Goal: Information Seeking & Learning: Learn about a topic

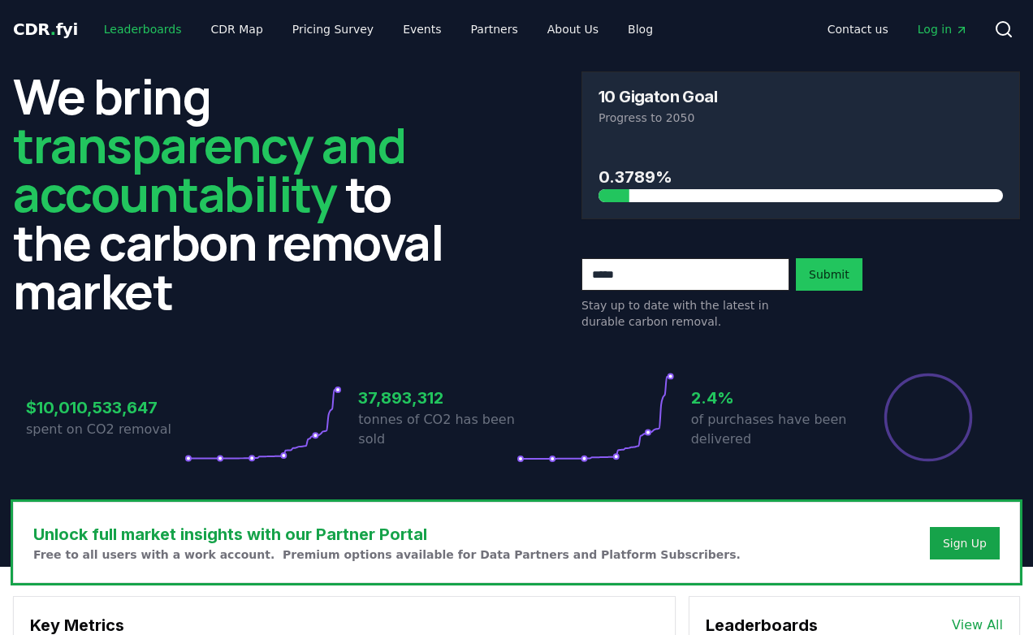
click at [146, 27] on link "Leaderboards" at bounding box center [143, 29] width 104 height 29
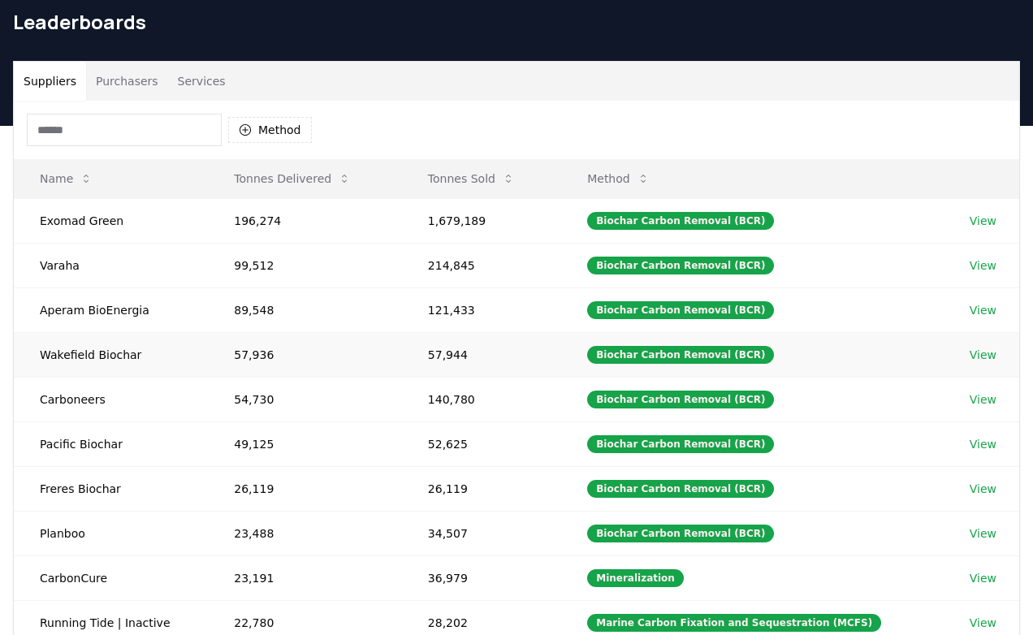
scroll to position [64, 0]
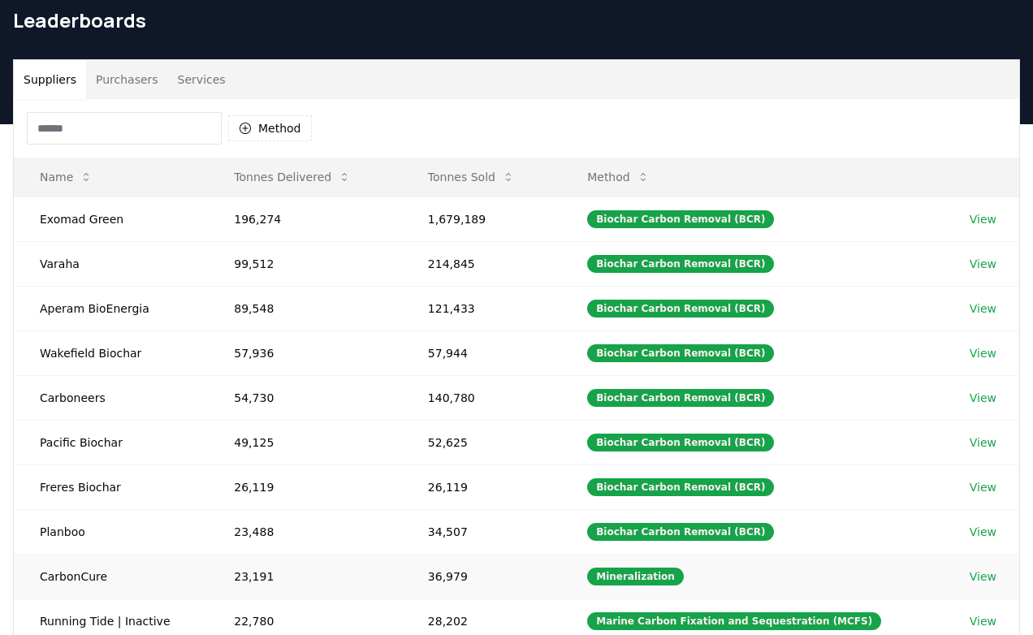
click at [561, 581] on td "36,979" at bounding box center [481, 576] width 159 height 45
click at [983, 569] on link "View" at bounding box center [983, 577] width 27 height 16
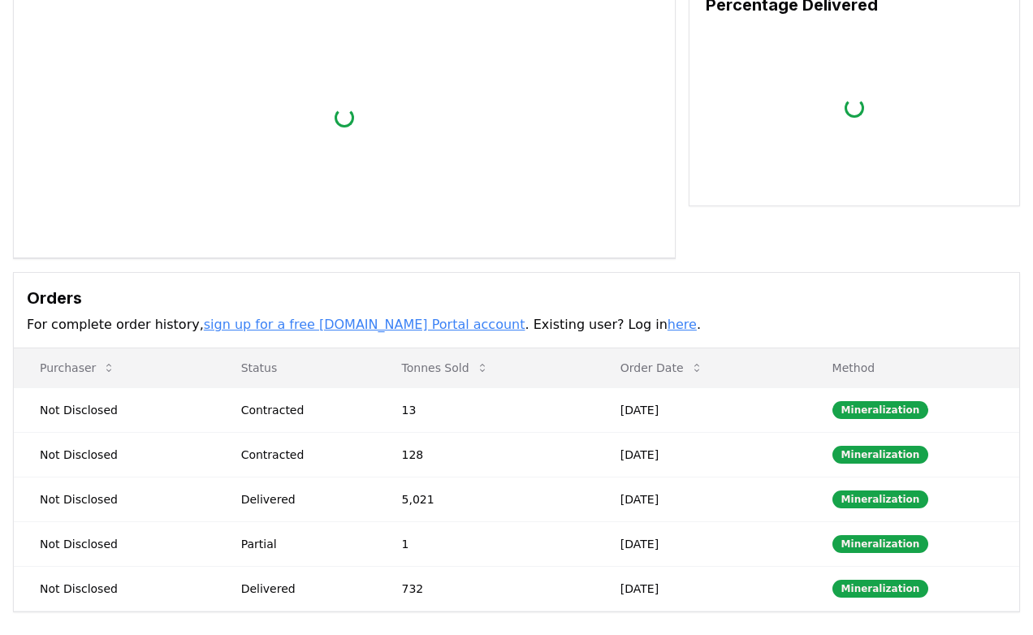
scroll to position [339, 0]
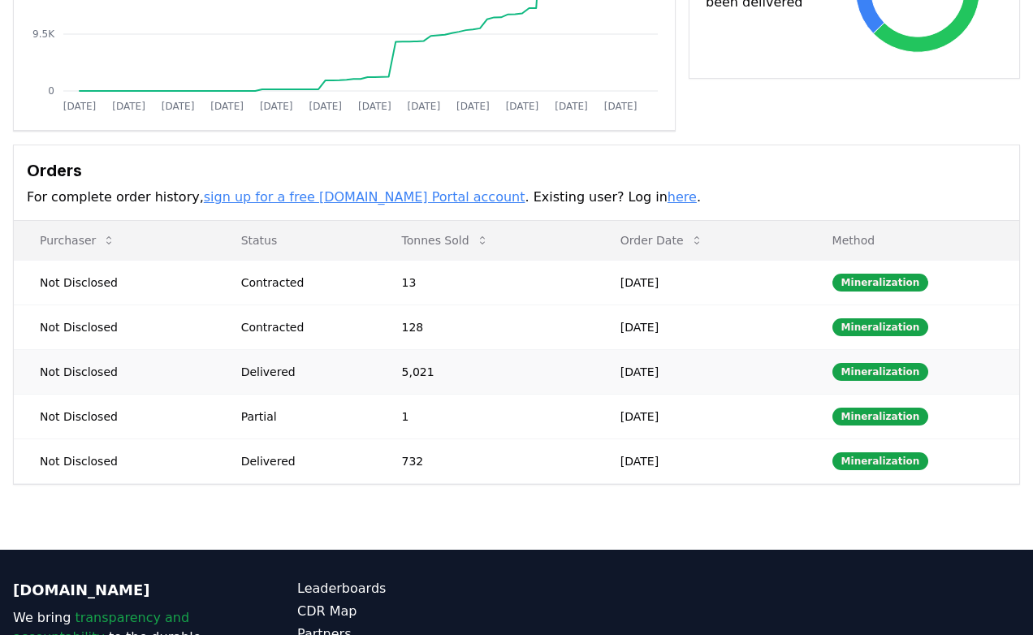
click at [128, 371] on td "Not Disclosed" at bounding box center [114, 371] width 201 height 45
click at [595, 367] on td "5,021" at bounding box center [485, 371] width 219 height 45
click at [874, 371] on div "Mineralization" at bounding box center [881, 372] width 97 height 18
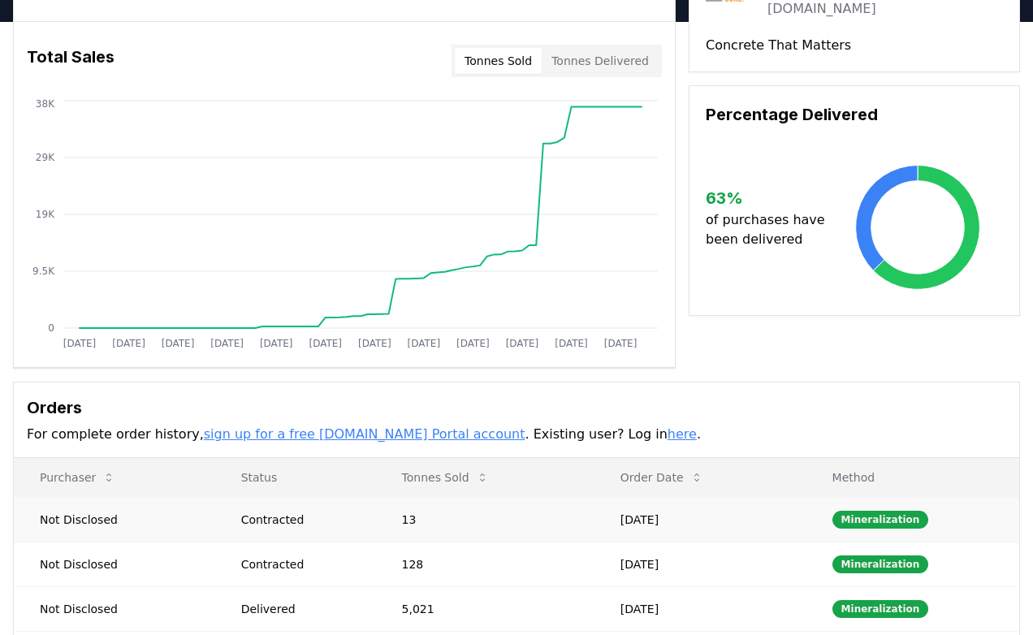
scroll to position [0, 0]
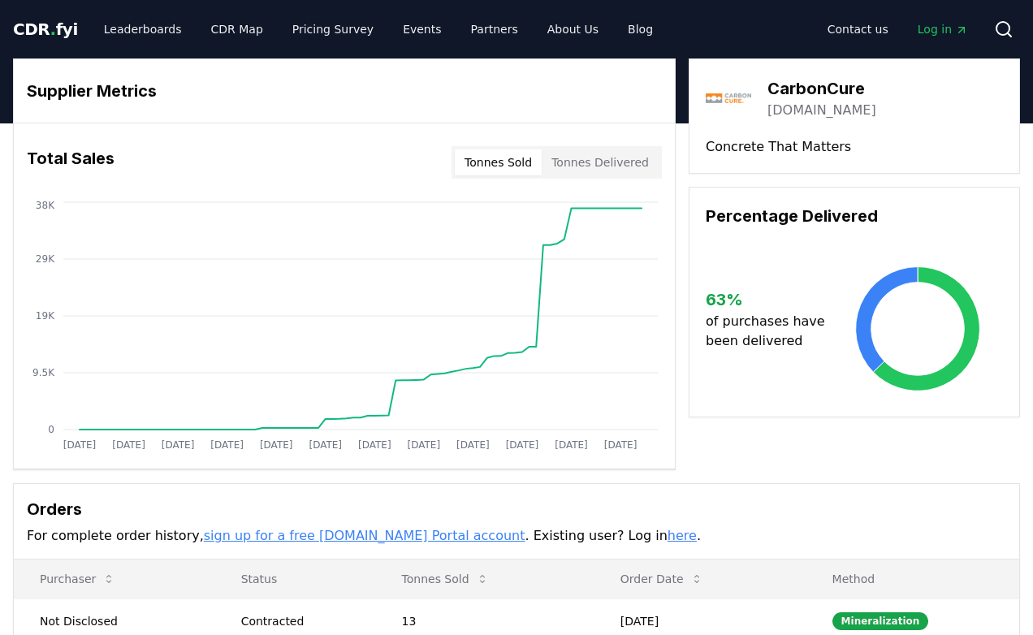
click at [587, 175] on div "Tonnes Sold Tonnes Delivered" at bounding box center [557, 162] width 210 height 32
click at [587, 166] on button "Tonnes Delivered" at bounding box center [600, 162] width 117 height 26
click at [496, 171] on button "Tonnes Sold" at bounding box center [498, 162] width 87 height 26
click at [930, 29] on span "Log in" at bounding box center [943, 29] width 50 height 16
click at [157, 32] on link "Leaderboards" at bounding box center [143, 29] width 104 height 29
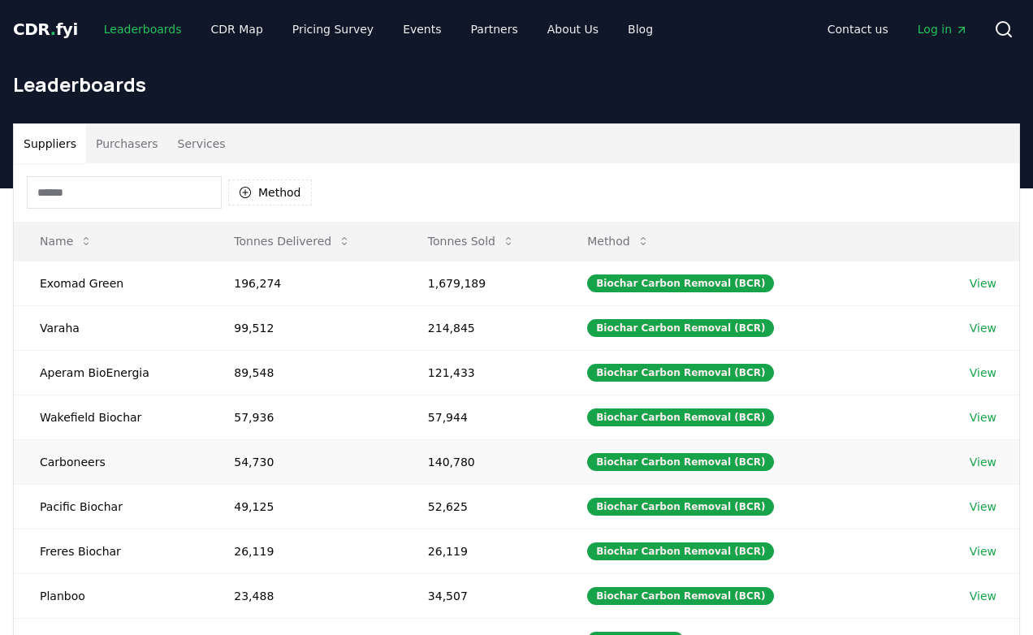
scroll to position [11, 0]
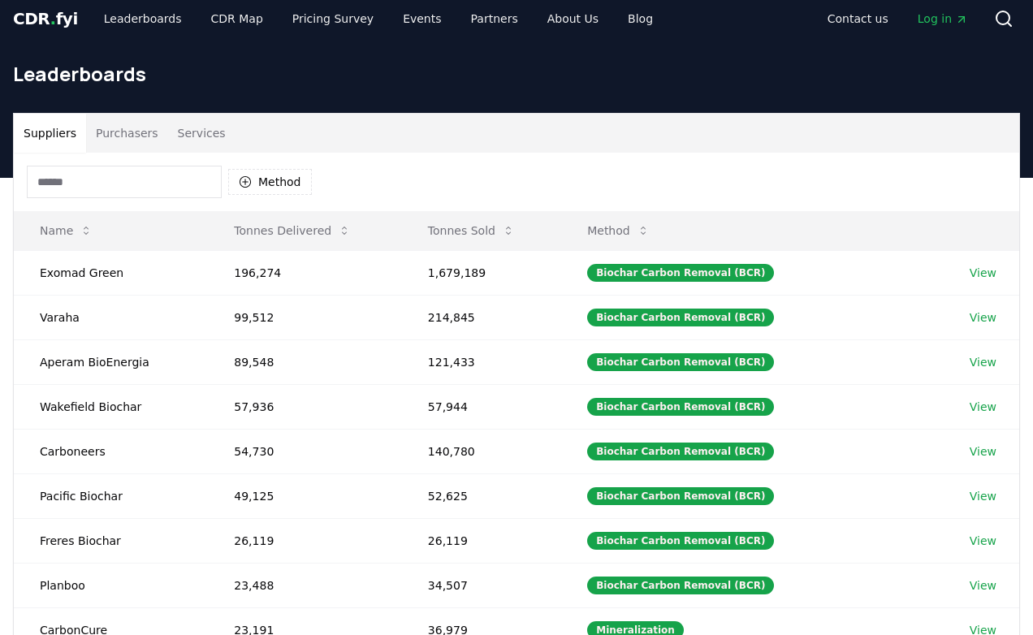
click at [136, 136] on button "Purchasers" at bounding box center [127, 133] width 82 height 39
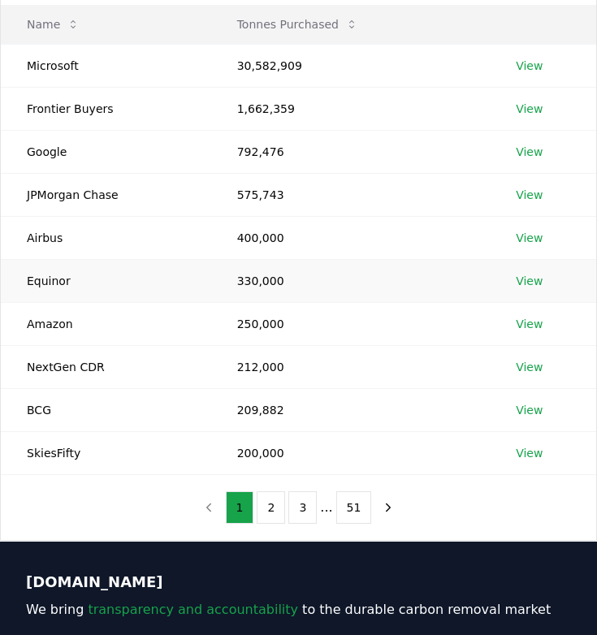
scroll to position [223, 0]
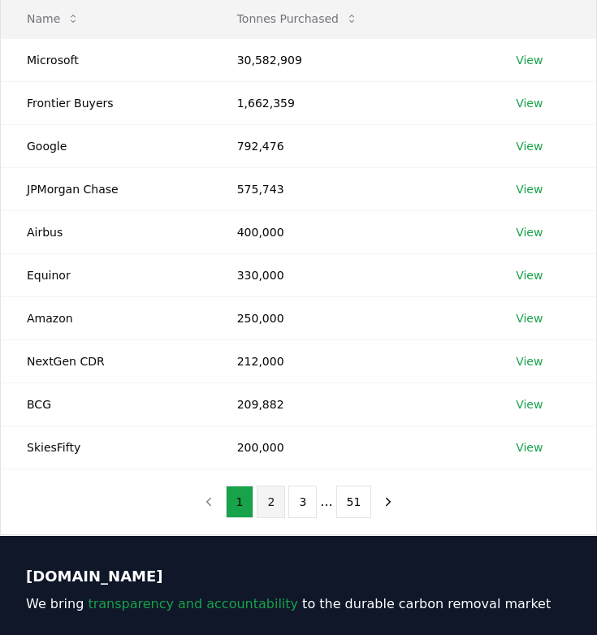
click at [270, 497] on button "2" at bounding box center [271, 502] width 28 height 32
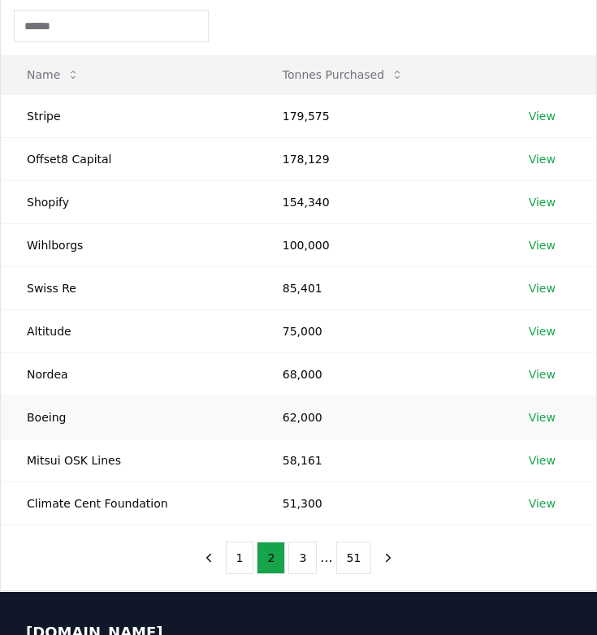
scroll to position [147, 0]
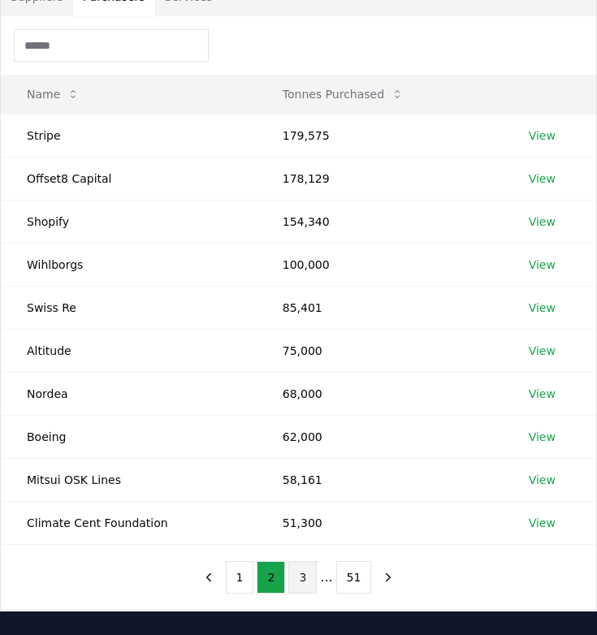
click at [302, 578] on button "3" at bounding box center [302, 577] width 28 height 32
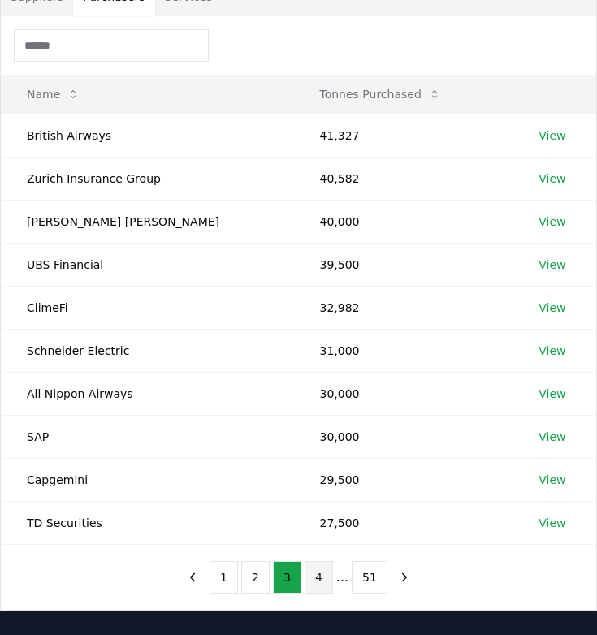
click at [318, 589] on button "4" at bounding box center [319, 577] width 28 height 32
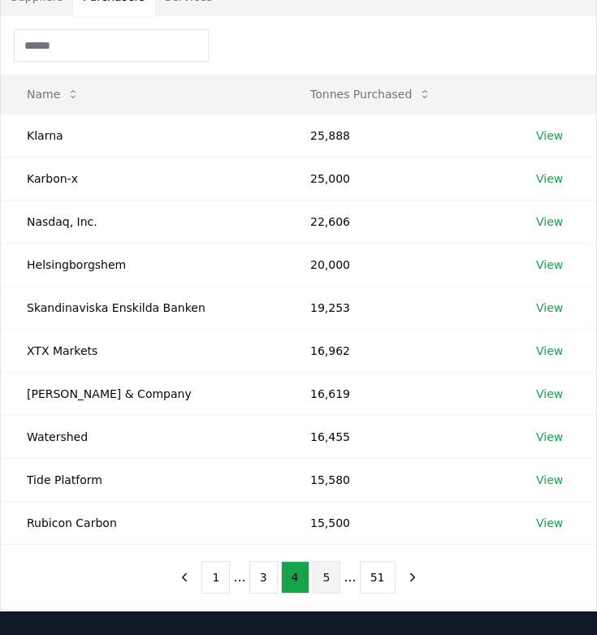
click at [325, 584] on button "5" at bounding box center [327, 577] width 28 height 32
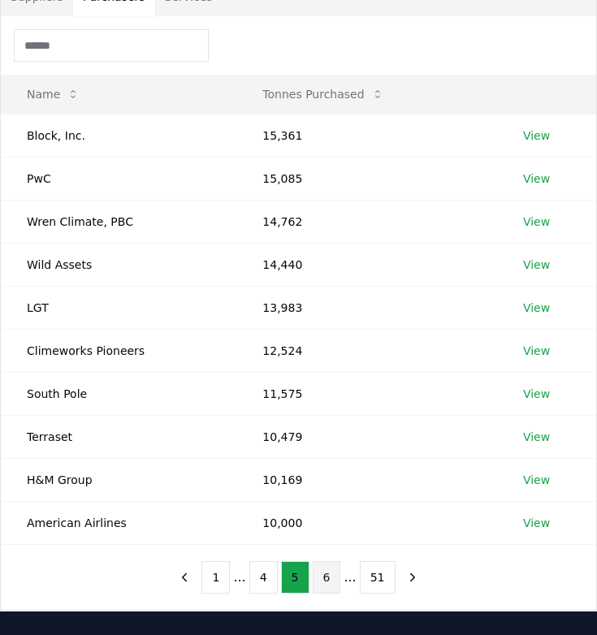
click at [334, 588] on button "6" at bounding box center [327, 577] width 28 height 32
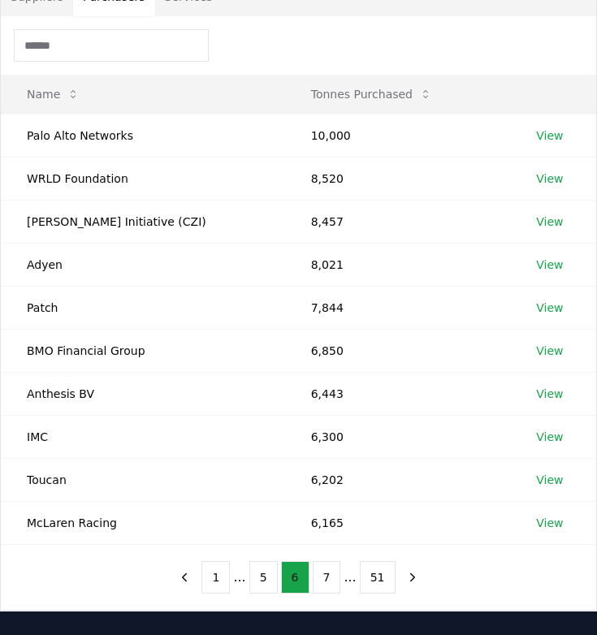
click at [334, 588] on button "7" at bounding box center [327, 577] width 28 height 32
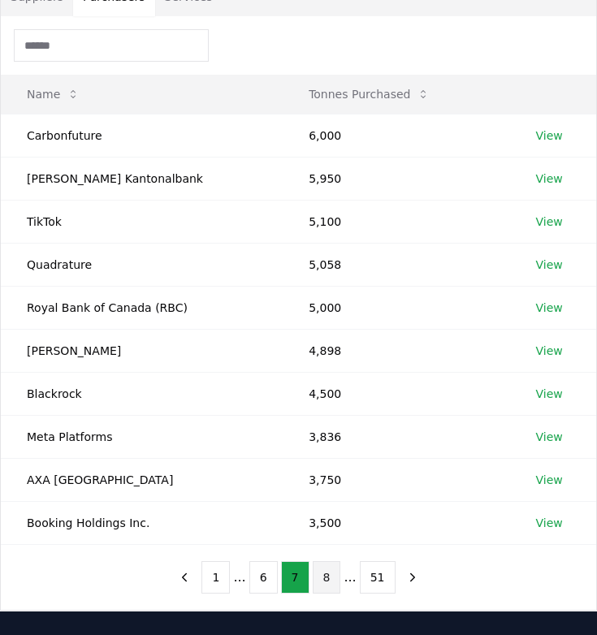
click at [337, 587] on button "8" at bounding box center [327, 577] width 28 height 32
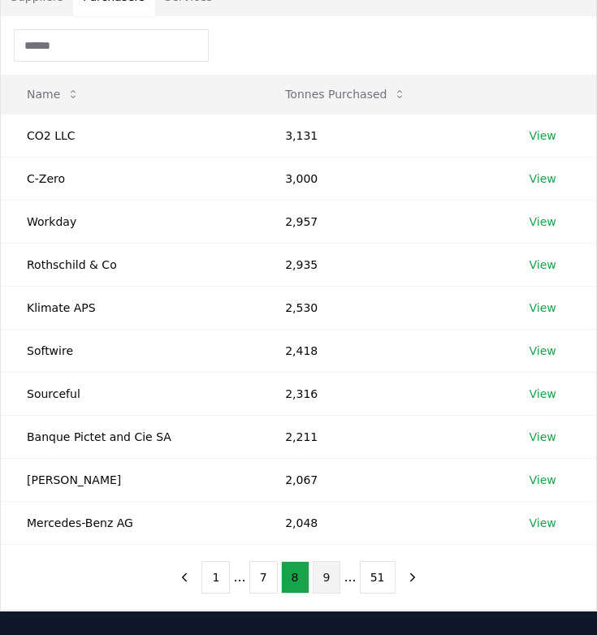
click at [335, 581] on button "9" at bounding box center [327, 577] width 28 height 32
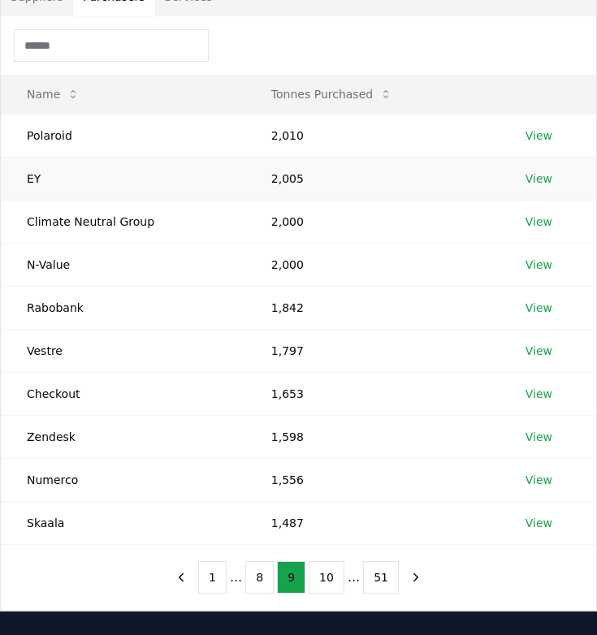
click at [129, 184] on td "EY" at bounding box center [123, 178] width 245 height 43
click at [532, 176] on link "View" at bounding box center [539, 179] width 27 height 16
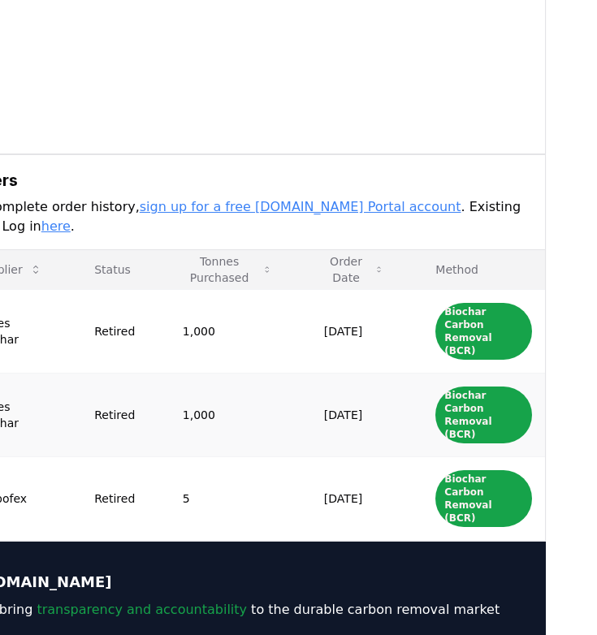
scroll to position [396, 0]
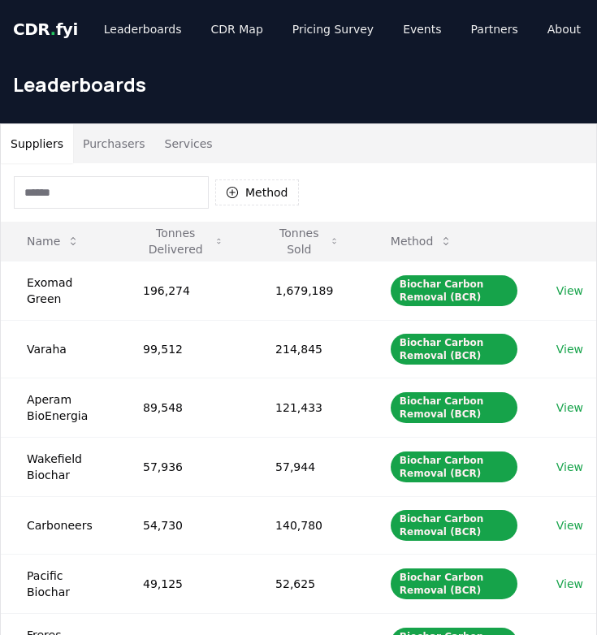
click at [114, 147] on button "Purchasers" at bounding box center [114, 143] width 82 height 39
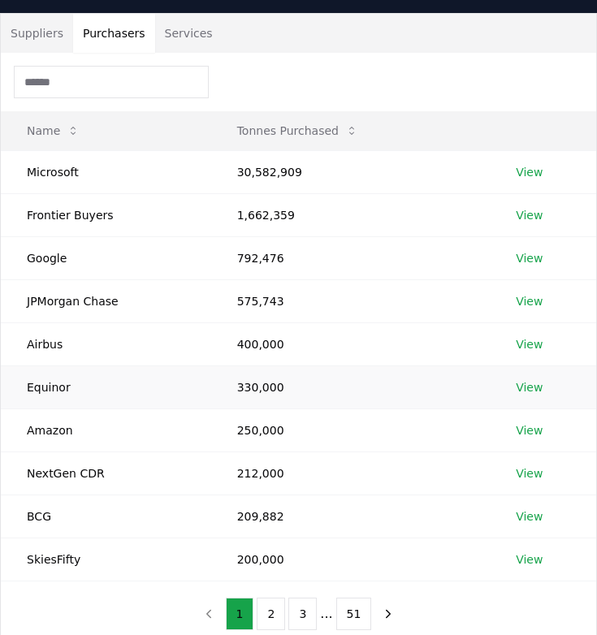
scroll to position [115, 0]
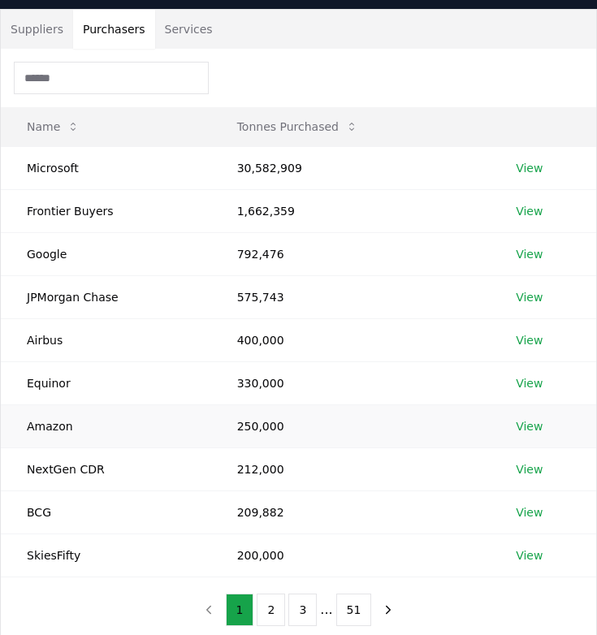
click at [527, 420] on link "View" at bounding box center [529, 426] width 27 height 16
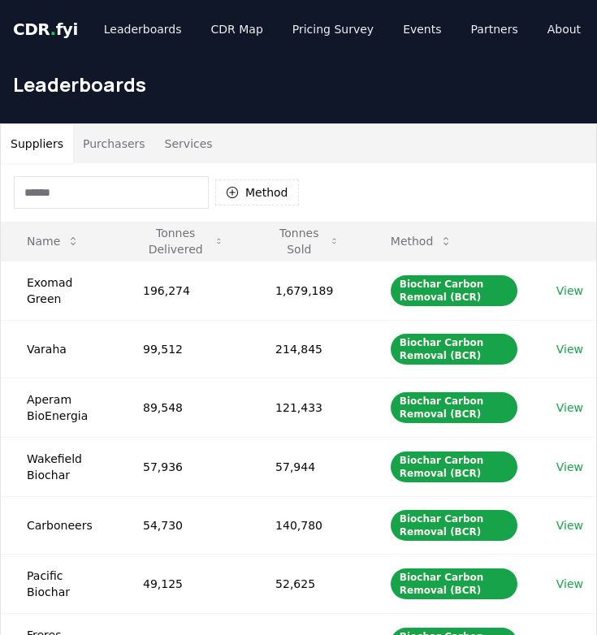
click at [130, 141] on button "Purchasers" at bounding box center [114, 143] width 82 height 39
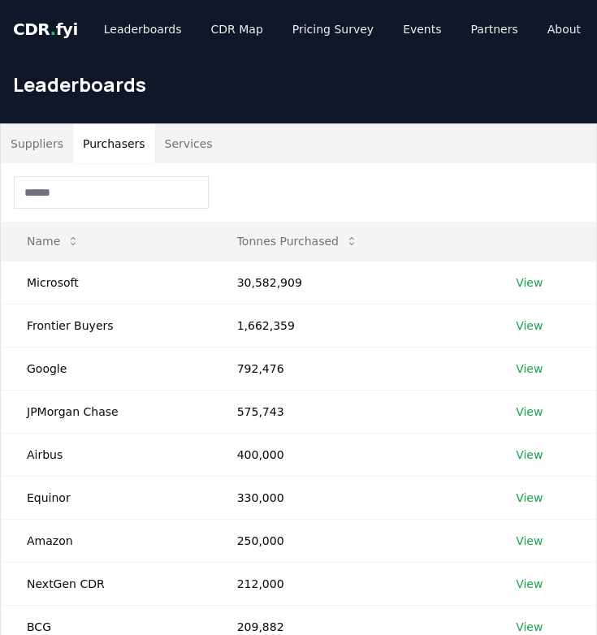
click at [197, 152] on button "Services" at bounding box center [188, 143] width 67 height 39
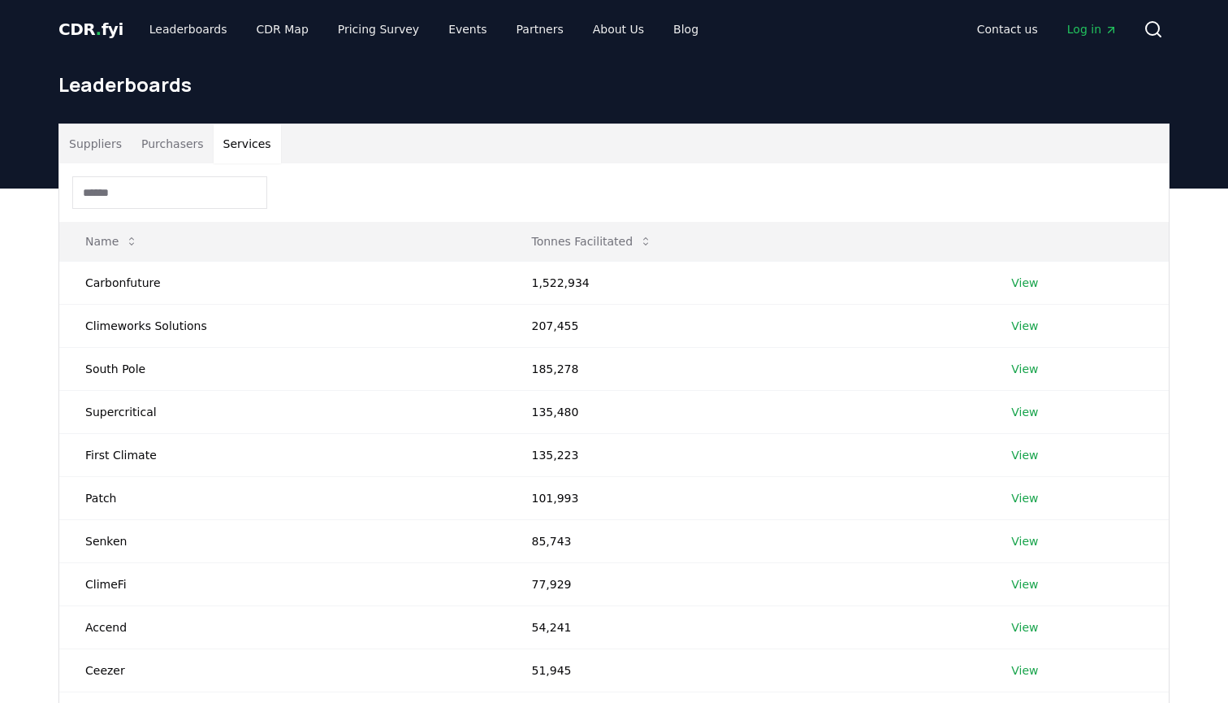
click at [85, 134] on button "Suppliers" at bounding box center [95, 143] width 72 height 39
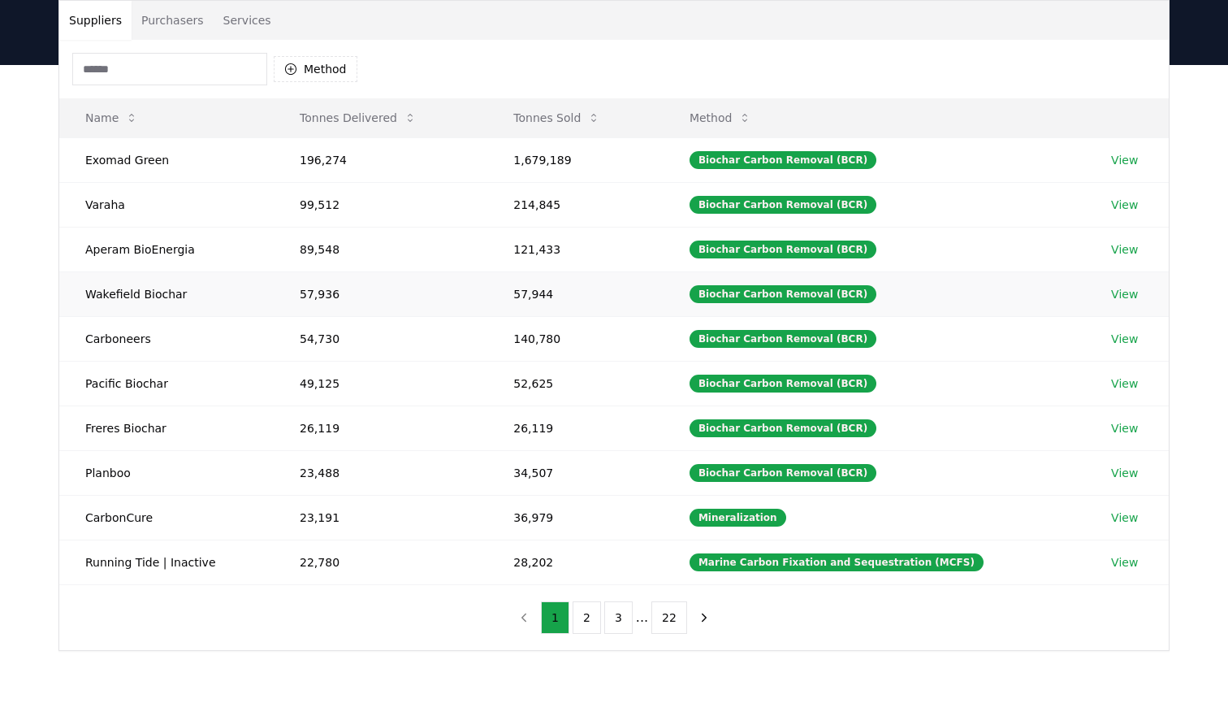
scroll to position [198, 0]
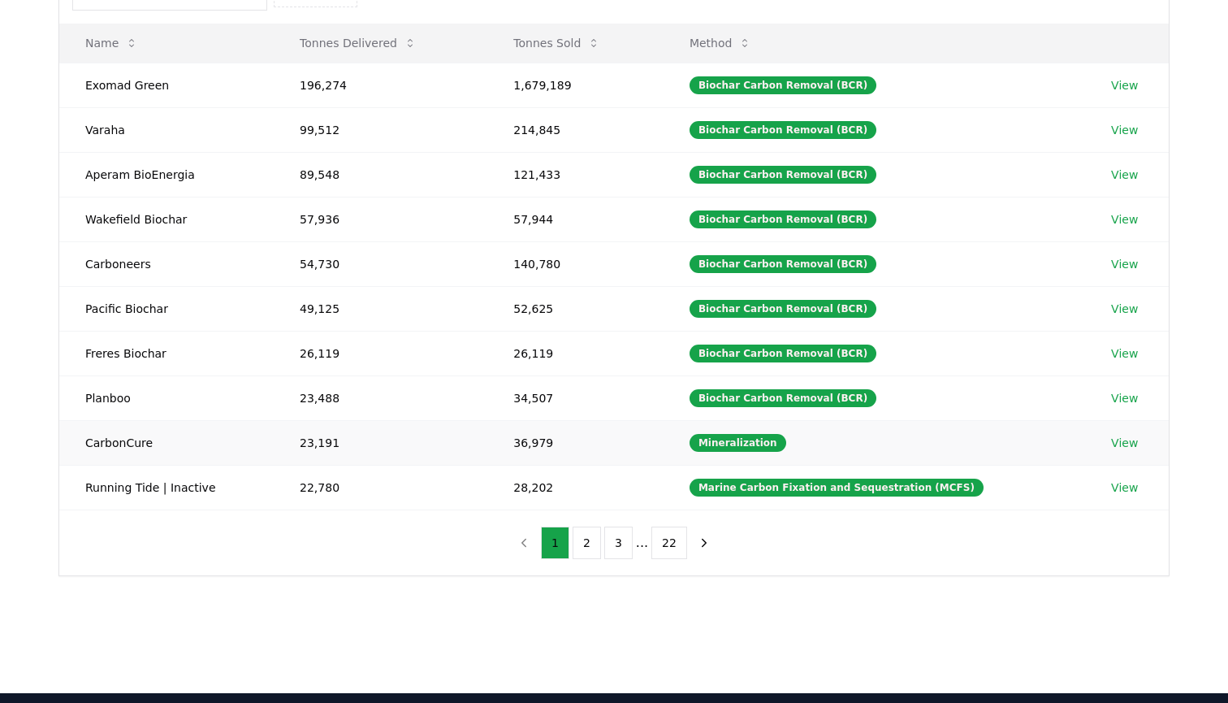
click at [411, 439] on td "23,191" at bounding box center [381, 442] width 214 height 45
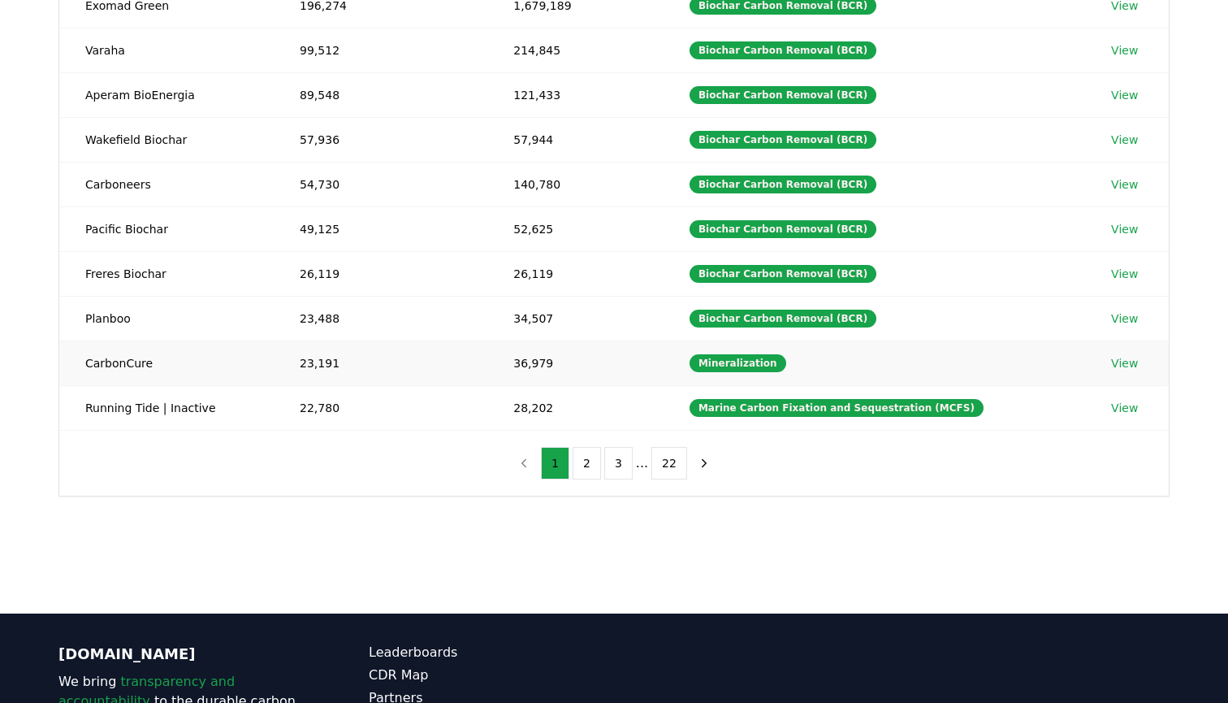
scroll to position [318, 0]
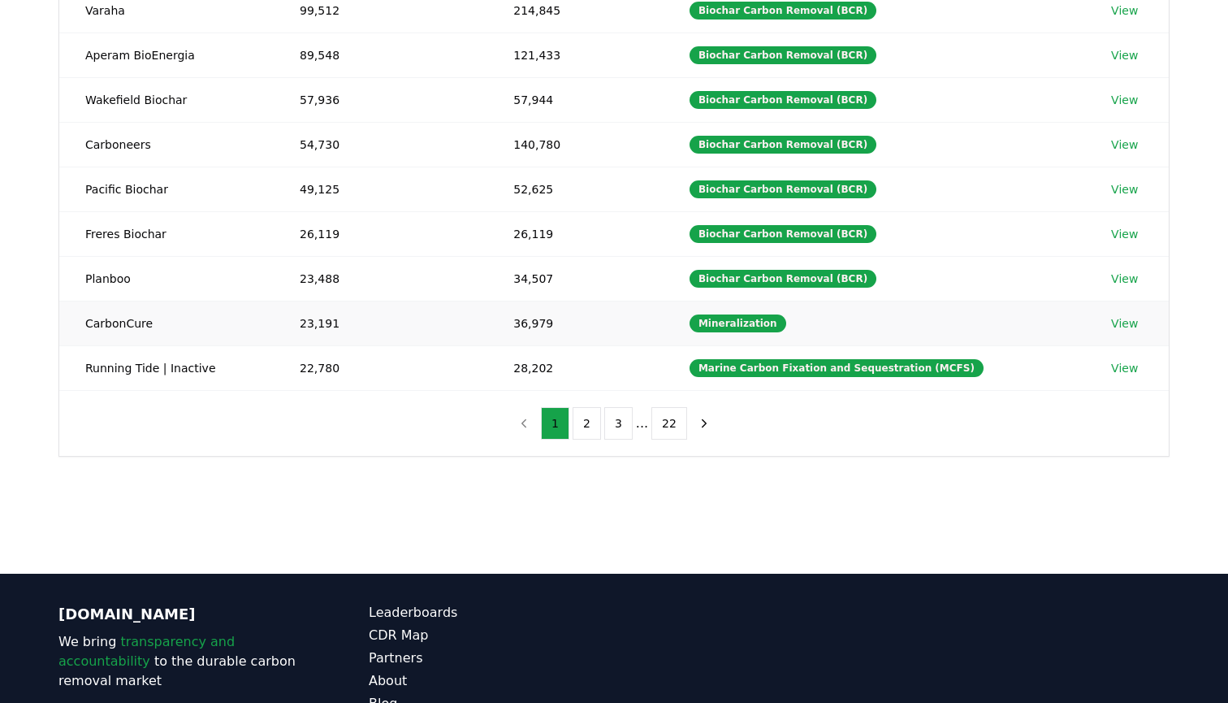
click at [596, 330] on link "View" at bounding box center [1124, 323] width 27 height 16
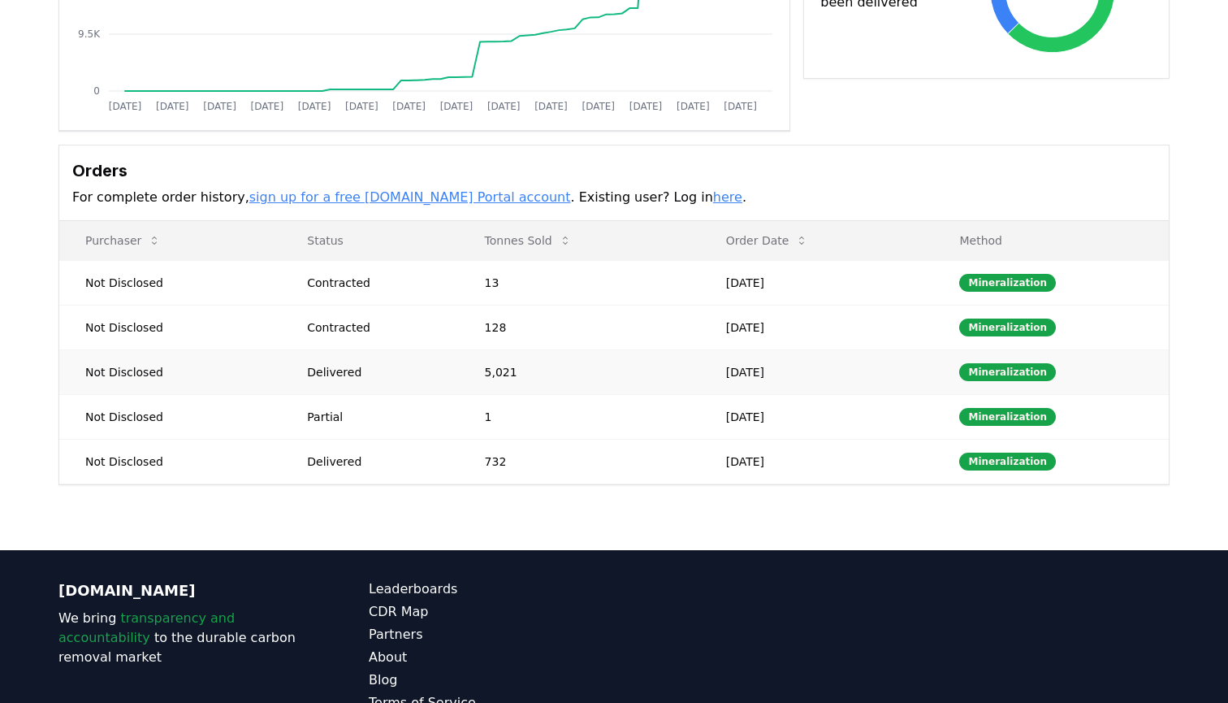
scroll to position [336, 0]
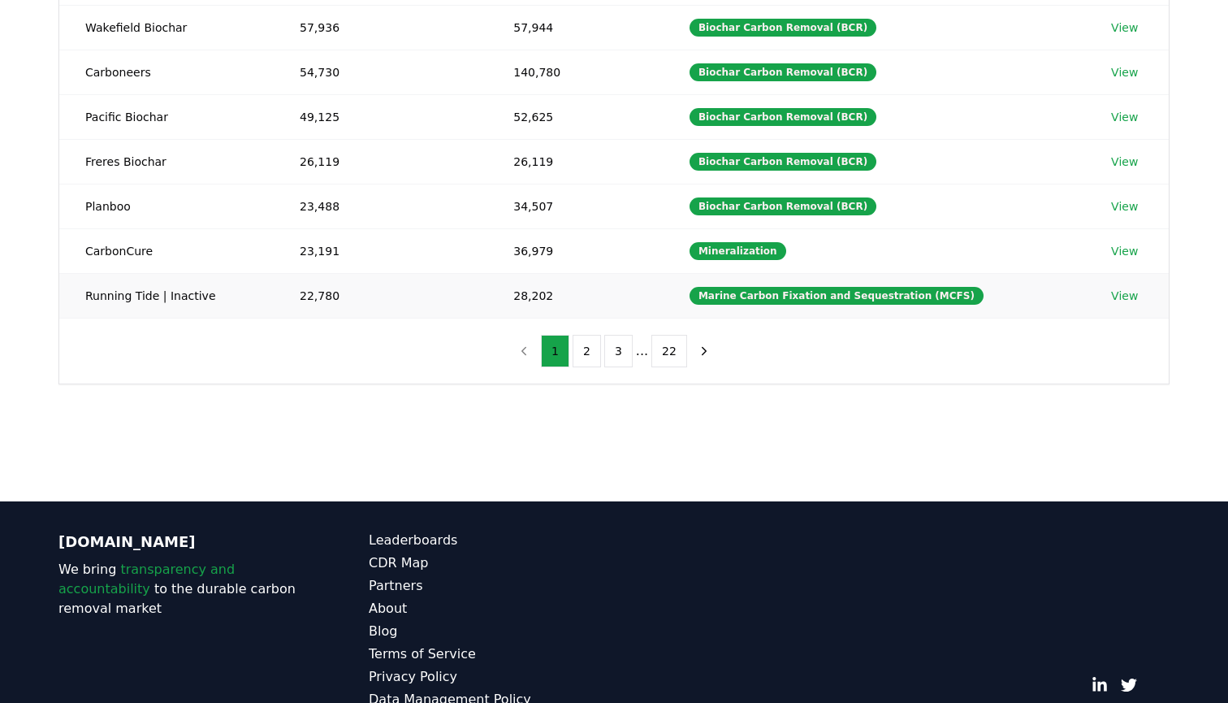
scroll to position [364, 0]
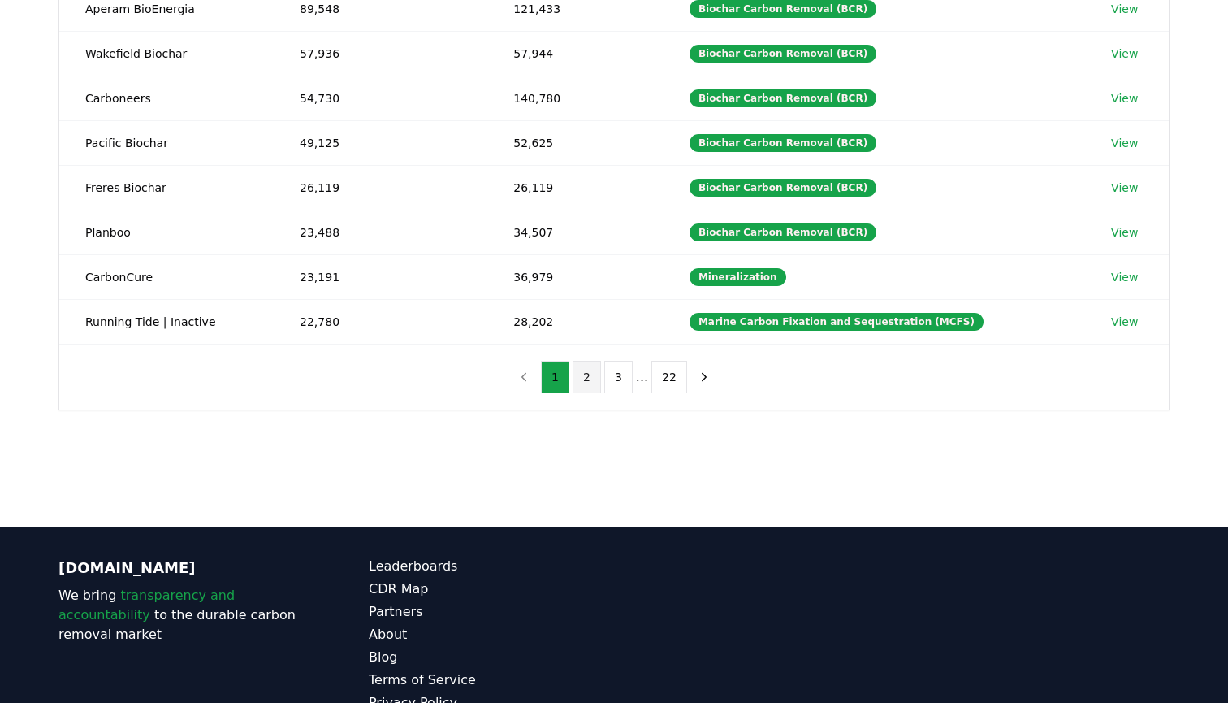
click at [573, 386] on button "2" at bounding box center [587, 377] width 28 height 32
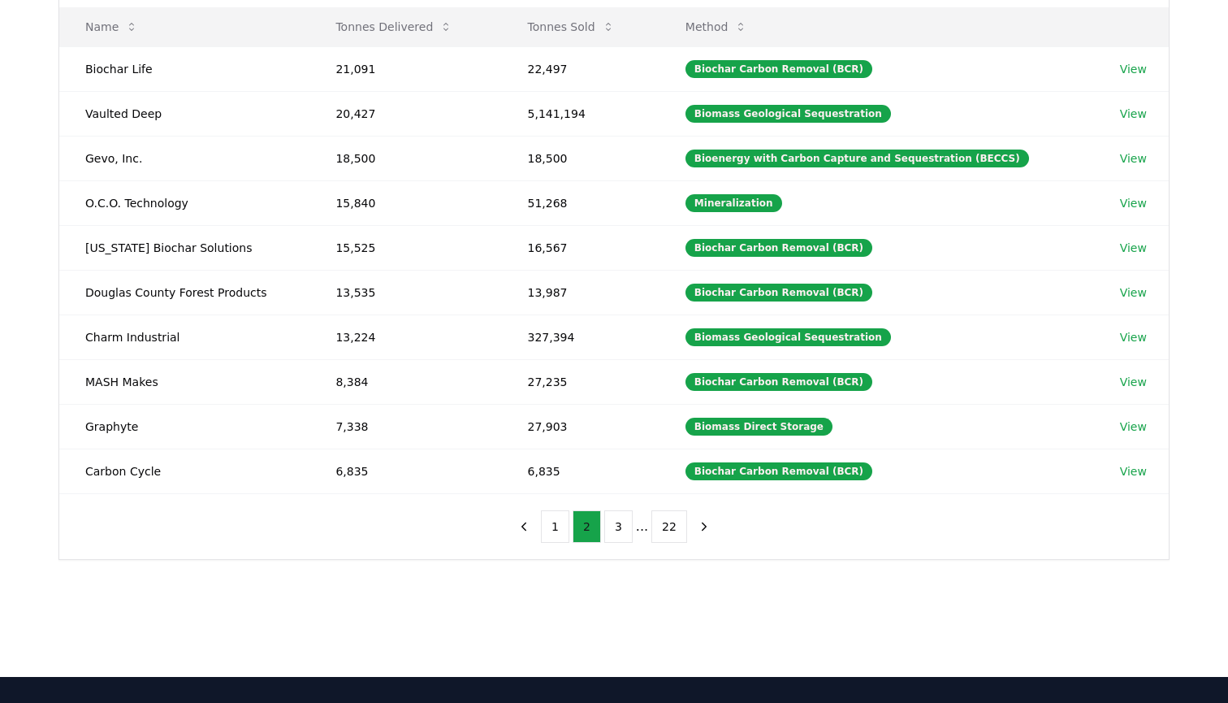
scroll to position [163, 0]
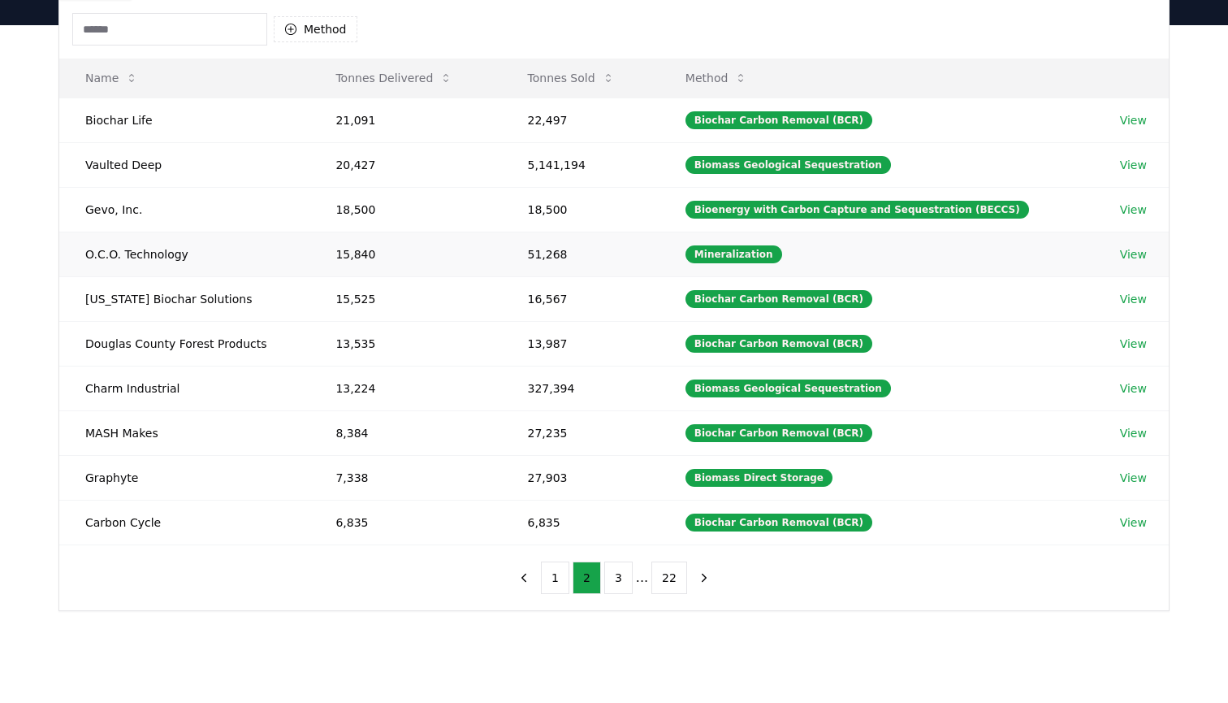
click at [176, 243] on td "O.C.O. Technology" at bounding box center [184, 254] width 250 height 45
click at [1120, 258] on link "View" at bounding box center [1133, 254] width 27 height 16
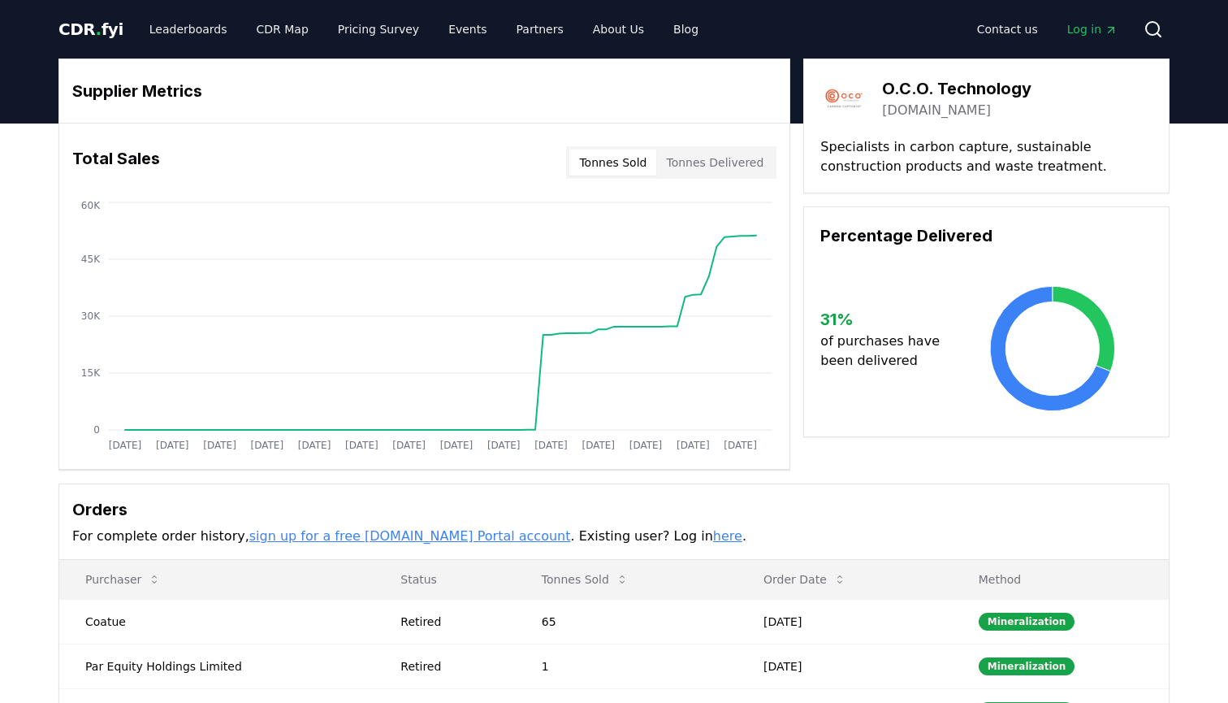
click at [691, 156] on button "Tonnes Delivered" at bounding box center [714, 162] width 117 height 26
click at [588, 157] on button "Tonnes Sold" at bounding box center [613, 162] width 87 height 26
